Goal: Check status: Check status

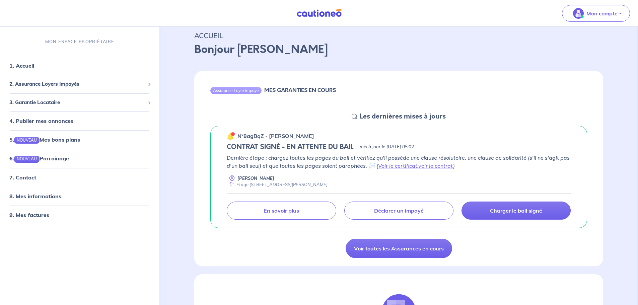
scroll to position [33, 0]
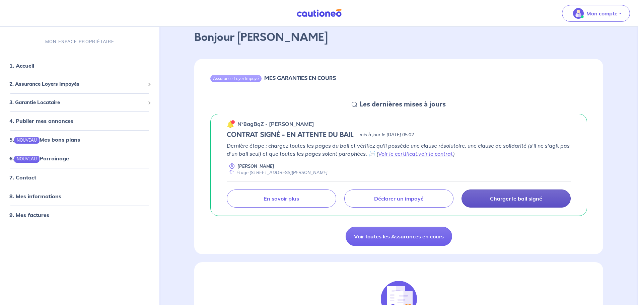
click at [522, 198] on p "Charger le bail signé" at bounding box center [516, 198] width 52 height 7
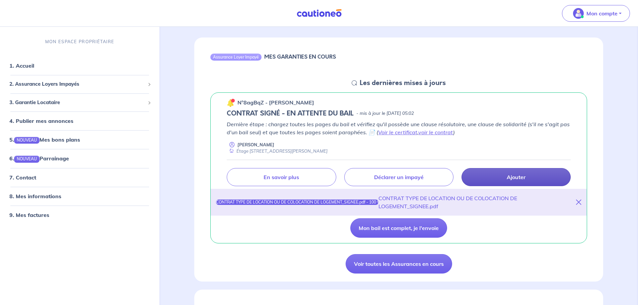
scroll to position [67, 0]
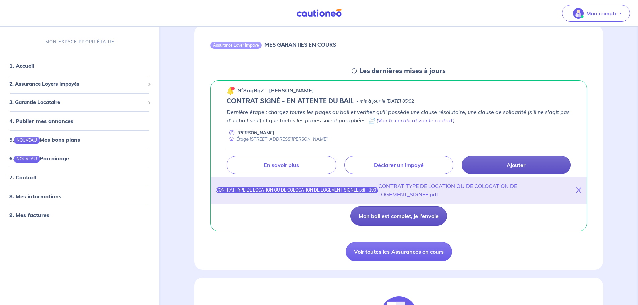
click at [422, 219] on button "Mon bail est complet, je l'envoie" at bounding box center [398, 215] width 97 height 19
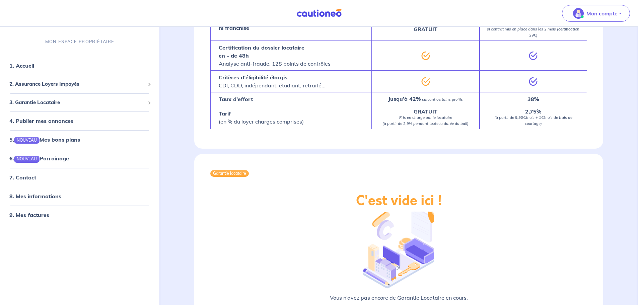
scroll to position [664, 0]
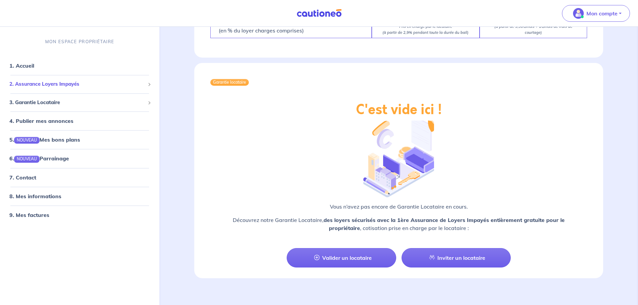
click at [83, 82] on span "2. Assurance Loyers Impayés" at bounding box center [77, 84] width 136 height 8
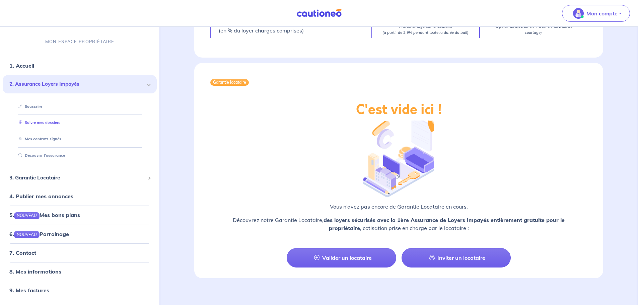
click at [60, 122] on link "Suivre mes dossiers" at bounding box center [38, 123] width 45 height 5
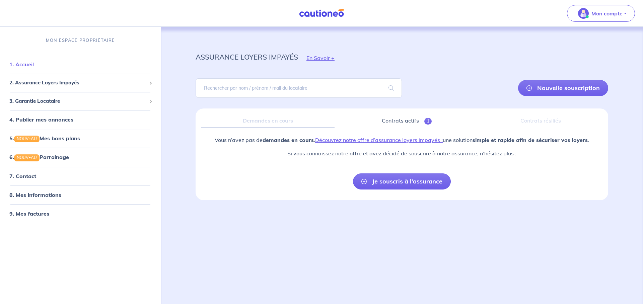
click at [34, 64] on link "1. Accueil" at bounding box center [21, 64] width 24 height 7
